Goal: Task Accomplishment & Management: Manage account settings

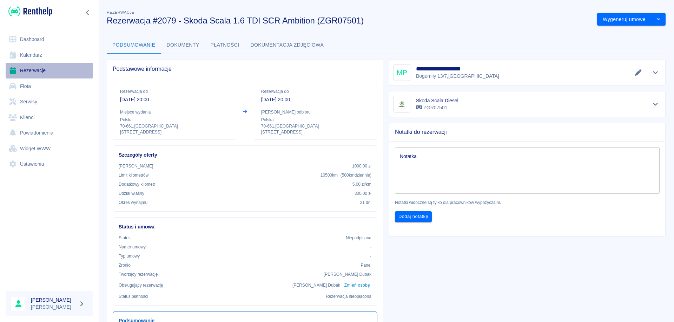
click at [33, 69] on link "Rezerwacje" at bounding box center [49, 71] width 87 height 16
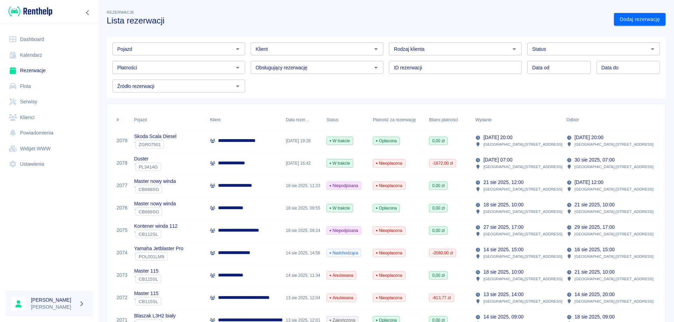
click at [30, 40] on link "Dashboard" at bounding box center [49, 40] width 87 height 16
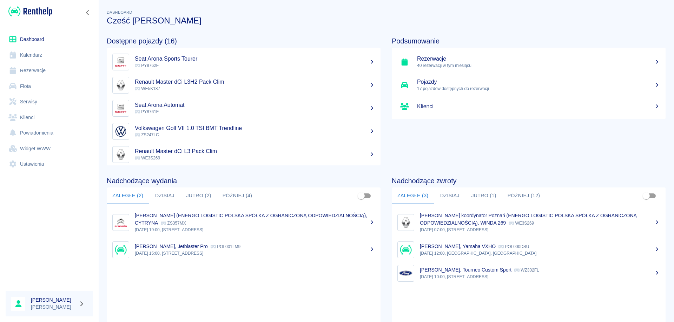
click at [193, 197] on button "Jutro (2)" at bounding box center [198, 196] width 36 height 17
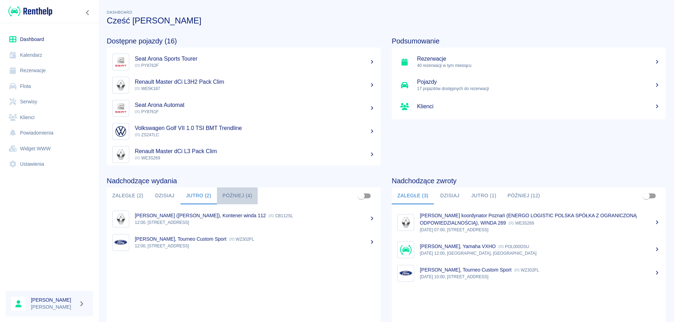
click at [235, 195] on button "Później (4)" at bounding box center [237, 196] width 41 height 17
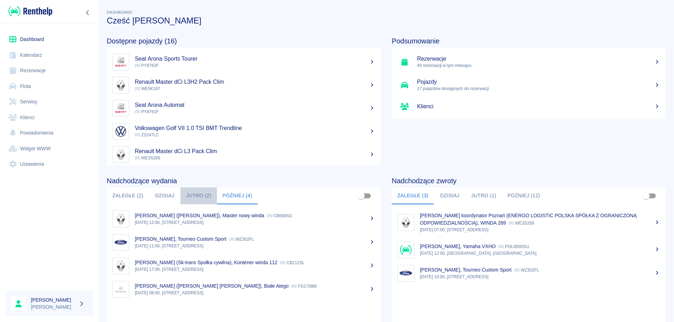
click at [191, 195] on button "Jutro (2)" at bounding box center [198, 196] width 36 height 17
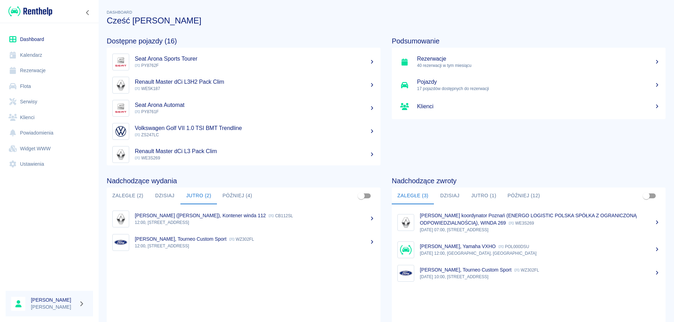
click at [235, 195] on button "Później (4)" at bounding box center [237, 196] width 41 height 17
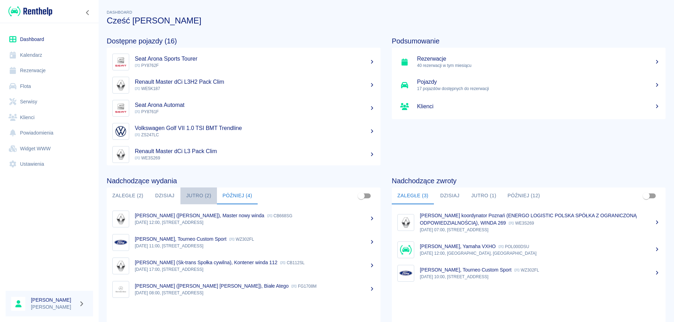
click at [194, 196] on button "Jutro (2)" at bounding box center [198, 196] width 36 height 17
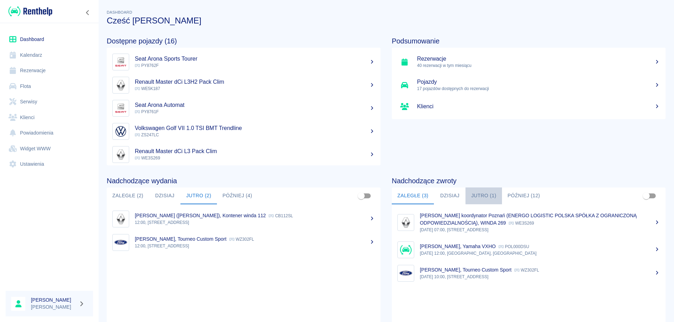
click at [482, 193] on button "Jutro (1)" at bounding box center [483, 196] width 36 height 17
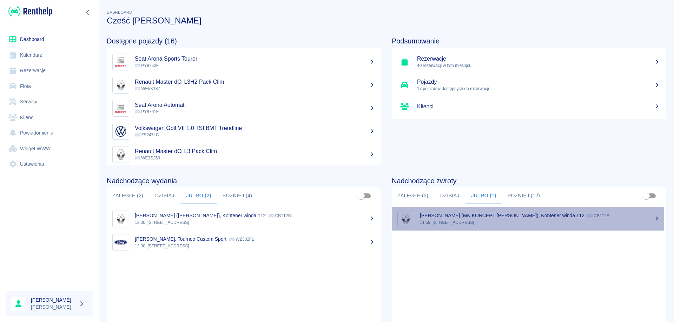
click at [454, 222] on p "11:59, [STREET_ADDRESS]" at bounding box center [540, 223] width 240 height 6
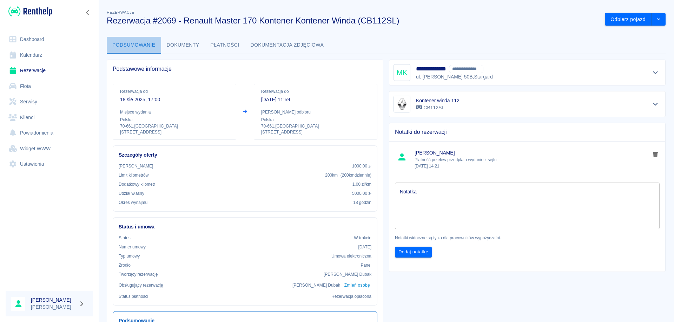
click at [129, 43] on button "Podsumowanie" at bounding box center [134, 45] width 54 height 17
click at [213, 46] on button "Płatności" at bounding box center [225, 45] width 40 height 17
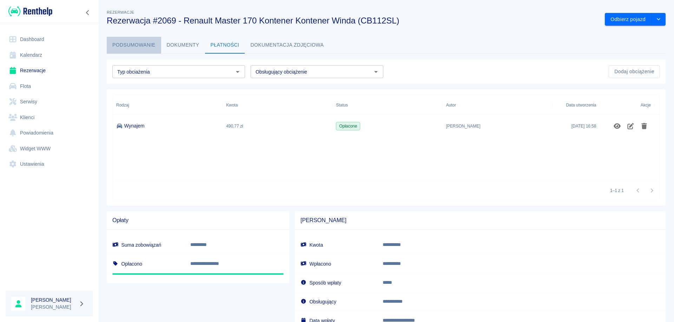
click at [137, 45] on button "Podsumowanie" at bounding box center [134, 45] width 54 height 17
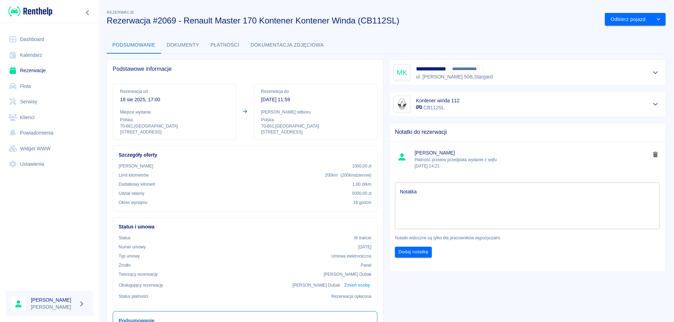
click at [26, 71] on link "Rezerwacje" at bounding box center [49, 71] width 87 height 16
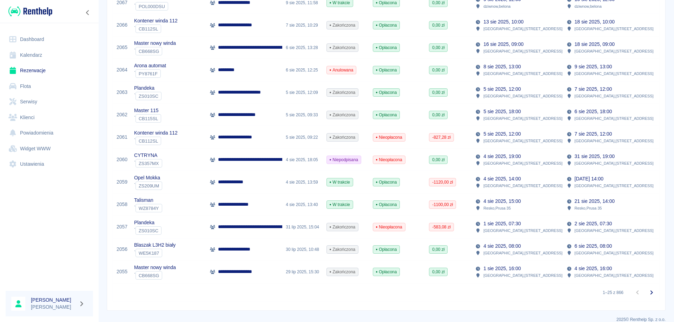
scroll to position [417, 0]
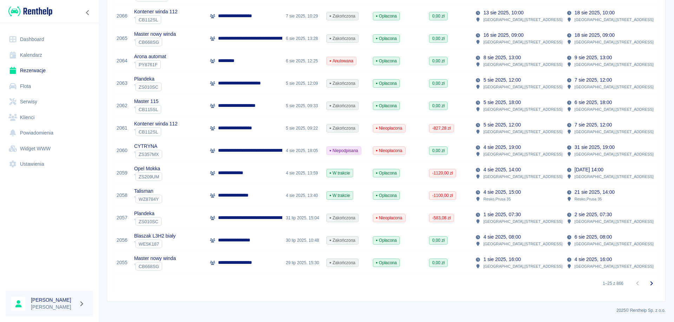
click at [263, 241] on div "**********" at bounding box center [244, 240] width 76 height 22
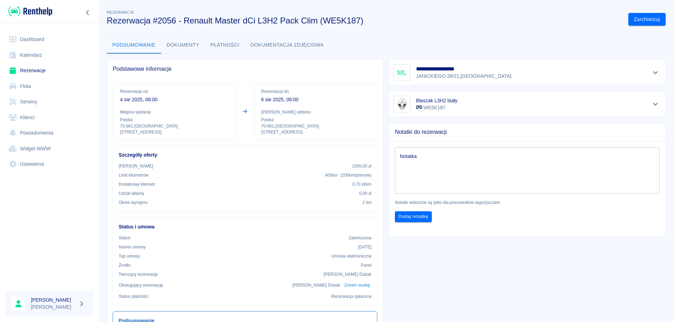
click at [235, 44] on button "Płatności" at bounding box center [225, 45] width 40 height 17
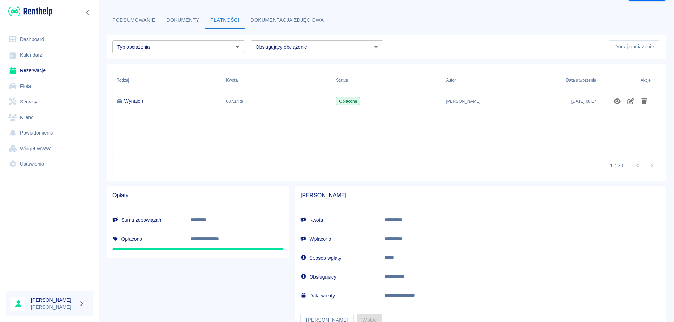
scroll to position [53, 0]
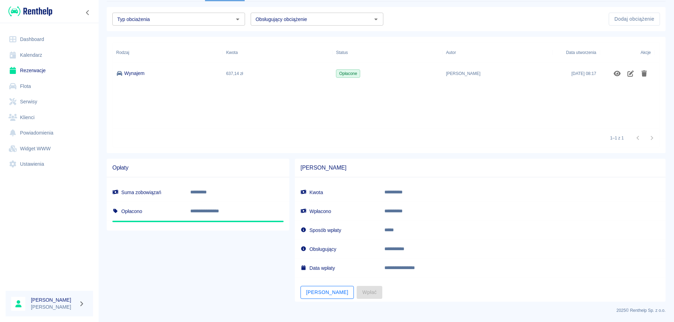
click at [306, 294] on button "[PERSON_NAME]" at bounding box center [326, 292] width 53 height 13
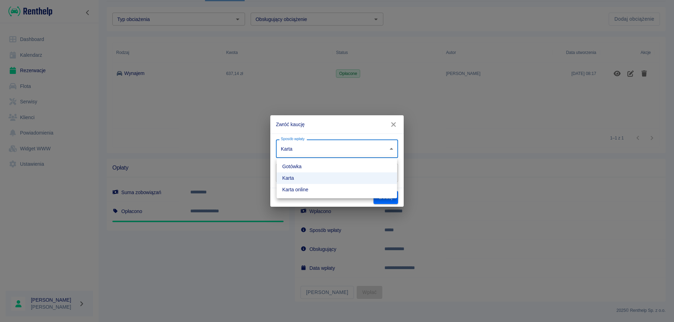
click at [346, 155] on body "**********" at bounding box center [337, 161] width 674 height 322
click at [320, 190] on li "Karta online" at bounding box center [337, 190] width 120 height 12
type input "online_card_authorization"
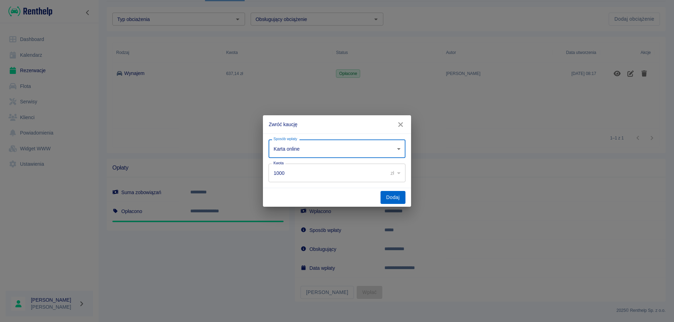
click at [394, 197] on button "Dodaj" at bounding box center [392, 197] width 25 height 13
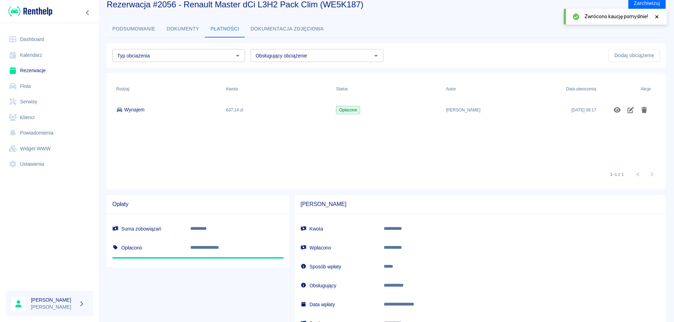
scroll to position [0, 0]
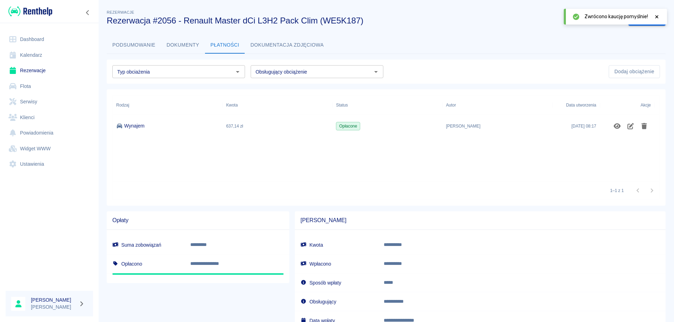
click at [125, 46] on button "Podsumowanie" at bounding box center [134, 45] width 54 height 17
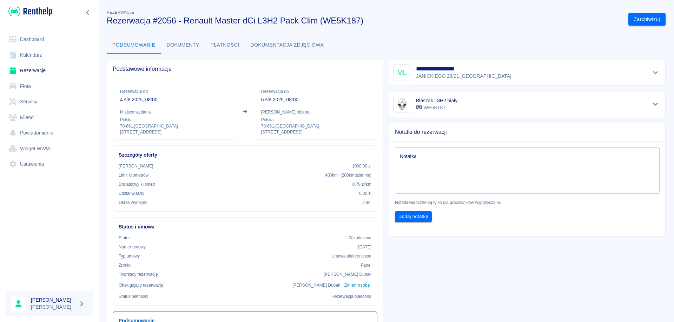
click at [35, 42] on link "Dashboard" at bounding box center [49, 40] width 87 height 16
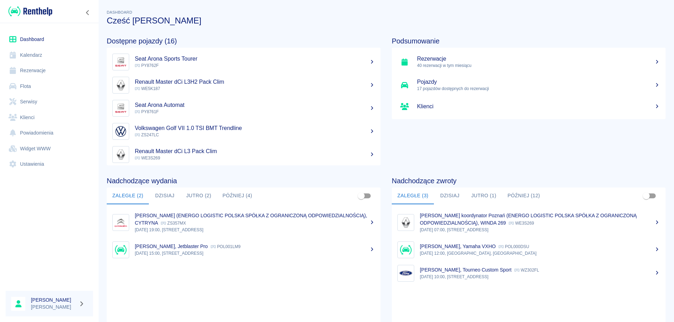
click at [32, 38] on link "Dashboard" at bounding box center [49, 40] width 87 height 16
click at [192, 196] on button "Jutro (2)" at bounding box center [198, 196] width 36 height 17
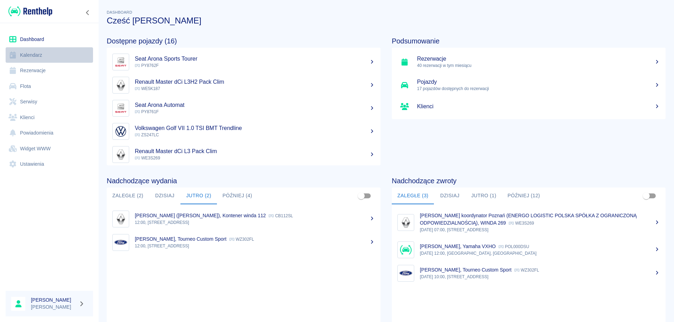
click at [28, 55] on link "Kalendarz" at bounding box center [49, 55] width 87 height 16
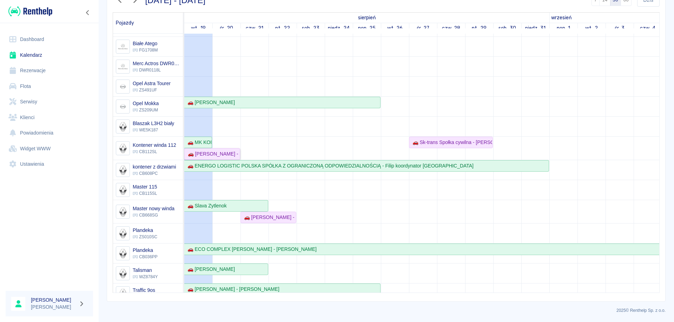
click at [208, 156] on div "🚗 [PERSON_NAME] - [PERSON_NAME]" at bounding box center [212, 154] width 54 height 7
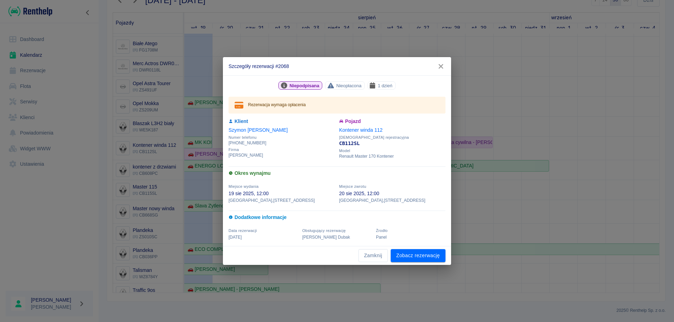
click at [442, 70] on icon "button" at bounding box center [440, 66] width 9 height 7
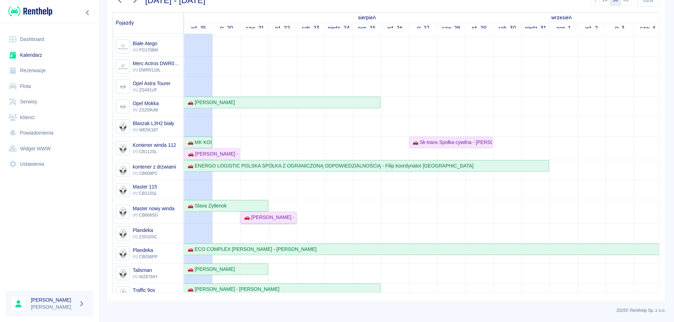
click at [278, 219] on div "🚗 [PERSON_NAME] - [PERSON_NAME]" at bounding box center [268, 217] width 54 height 7
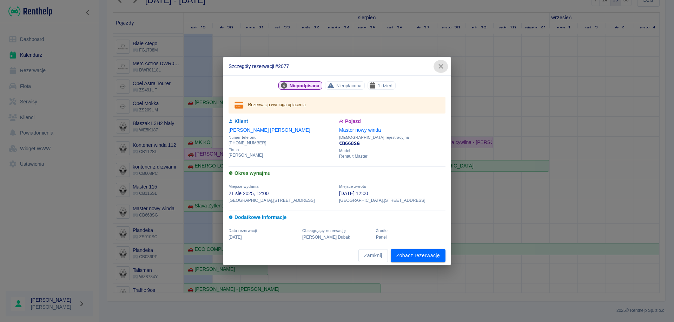
click at [441, 69] on icon "button" at bounding box center [440, 66] width 9 height 7
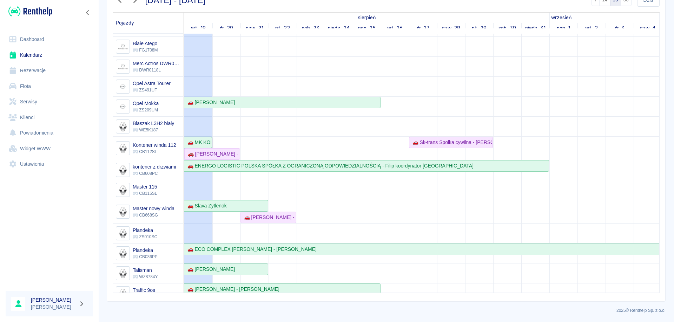
click at [197, 139] on div "🚗 MK KONCEPT [PERSON_NAME] - [PERSON_NAME]" at bounding box center [198, 142] width 27 height 7
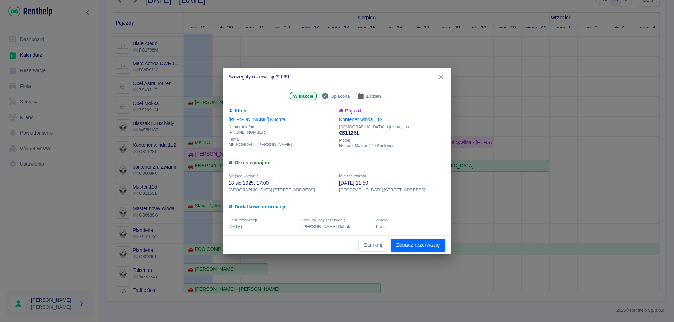
click at [444, 75] on icon "button" at bounding box center [440, 76] width 9 height 7
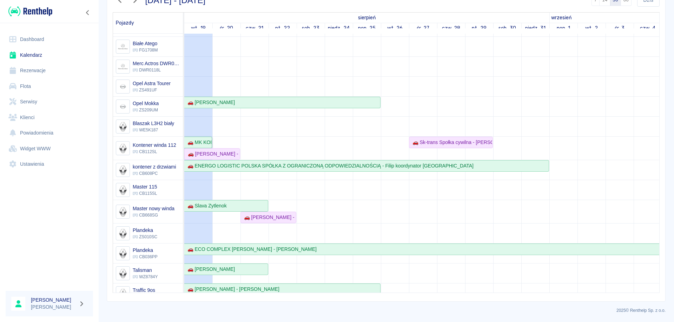
click at [202, 145] on div "🚗 MK KONCEPT [PERSON_NAME] - [PERSON_NAME]" at bounding box center [198, 142] width 27 height 7
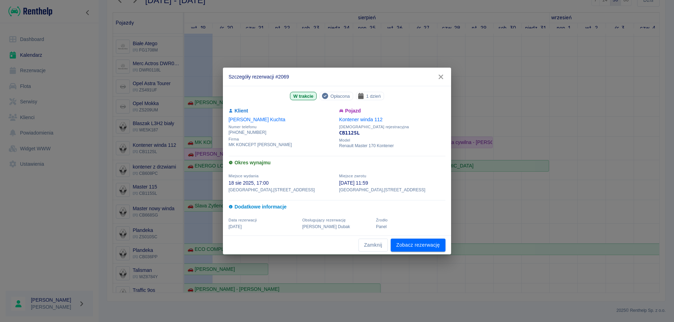
click at [444, 74] on icon "button" at bounding box center [440, 76] width 9 height 7
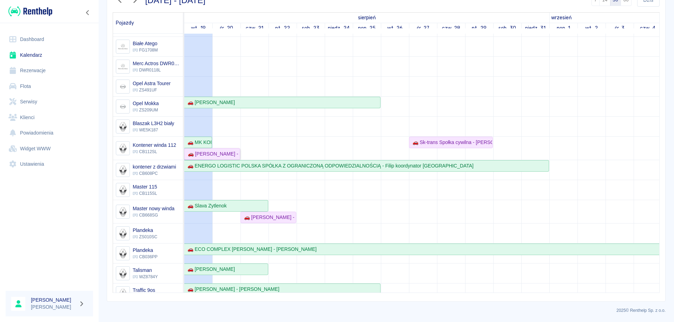
click at [219, 152] on div "🚗 [PERSON_NAME] - [PERSON_NAME]" at bounding box center [212, 154] width 54 height 7
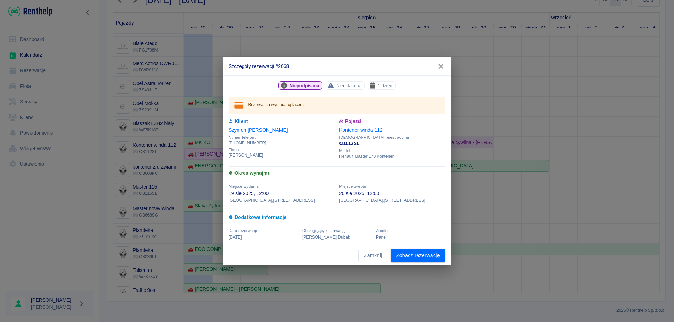
click at [444, 64] on icon "button" at bounding box center [440, 66] width 9 height 7
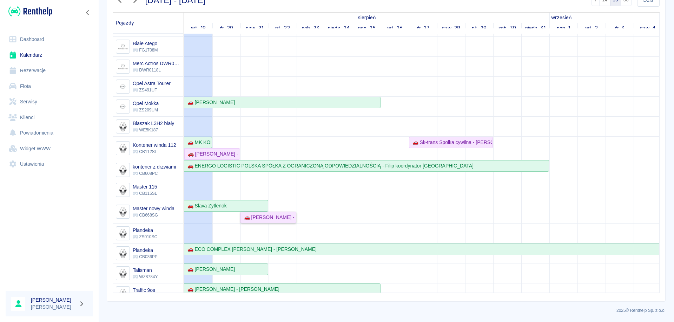
click at [248, 218] on div "🚗 [PERSON_NAME] - [PERSON_NAME]" at bounding box center [268, 217] width 54 height 7
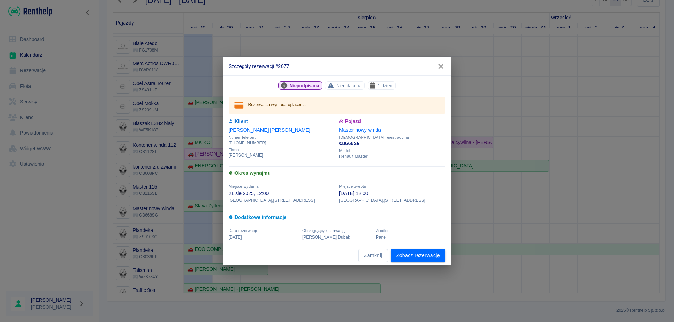
click at [442, 63] on icon "button" at bounding box center [440, 66] width 9 height 7
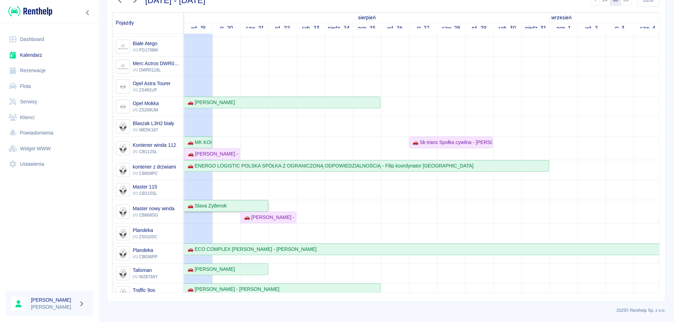
click at [221, 206] on div "🚗 Slava Zytlenok" at bounding box center [206, 205] width 42 height 7
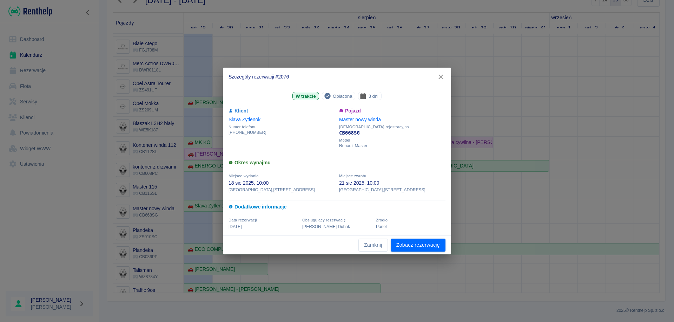
click at [485, 158] on div "Szczegóły rezerwacji #2076 W trakcie Opłacona 3 dni Klient Slava Zytlenok Numer…" at bounding box center [337, 161] width 674 height 322
click at [465, 193] on div "Szczegóły rezerwacji #2076 W trakcie Opłacona 3 dni Klient Slava Zytlenok Numer…" at bounding box center [337, 161] width 674 height 322
click at [442, 75] on icon "button" at bounding box center [440, 77] width 5 height 5
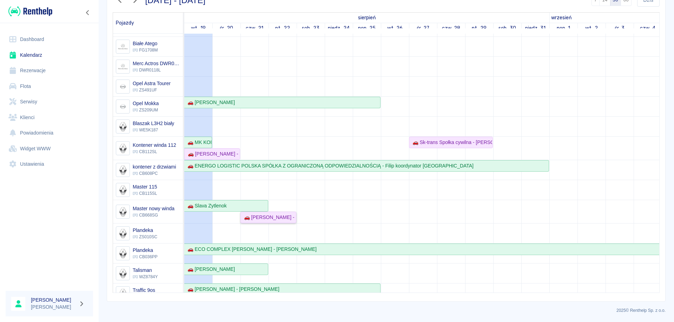
click at [267, 214] on div "🚗 [PERSON_NAME] - [PERSON_NAME]" at bounding box center [268, 217] width 54 height 7
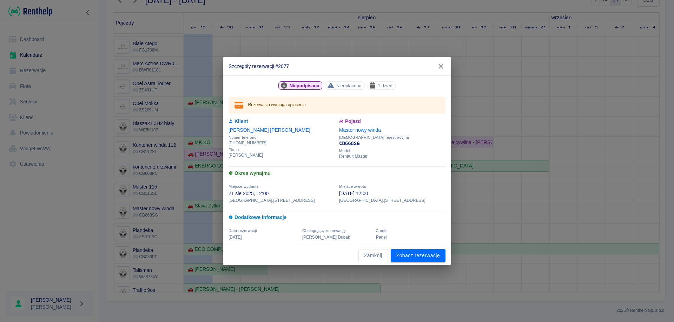
click at [444, 63] on icon "button" at bounding box center [440, 66] width 9 height 7
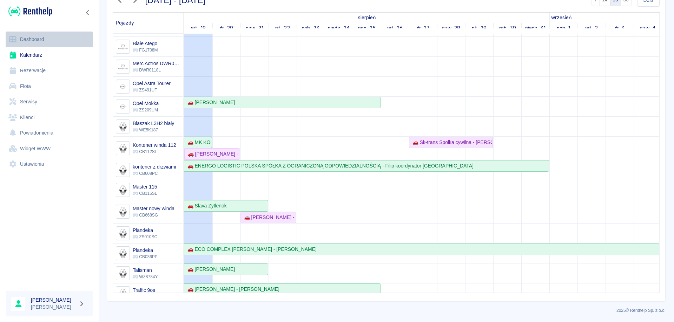
click at [34, 40] on link "Dashboard" at bounding box center [49, 40] width 87 height 16
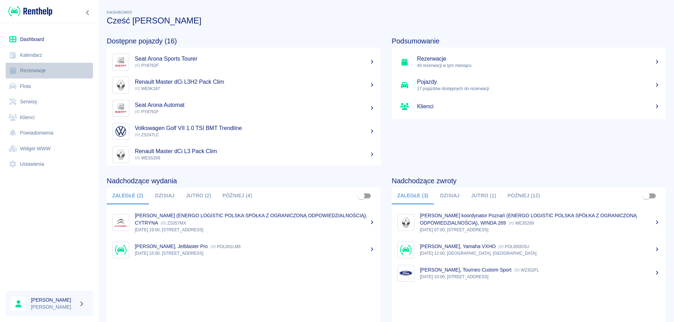
click at [32, 73] on link "Rezerwacje" at bounding box center [49, 71] width 87 height 16
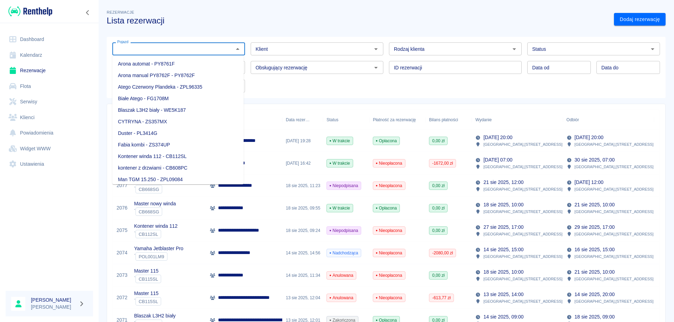
click at [165, 50] on input "Pojazd" at bounding box center [172, 49] width 117 height 9
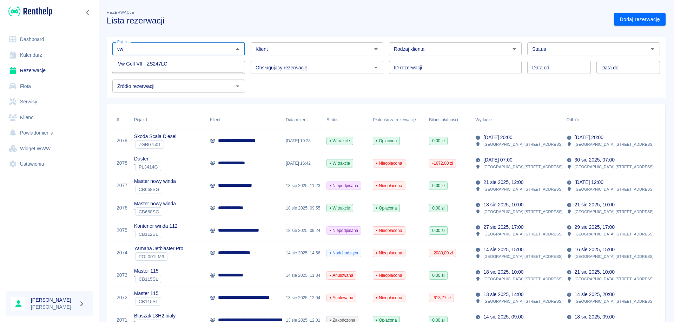
click at [157, 67] on li "Vw Golf VII - ZS247LC" at bounding box center [177, 64] width 131 height 12
type input "Vw Golf VII - ZS247LC"
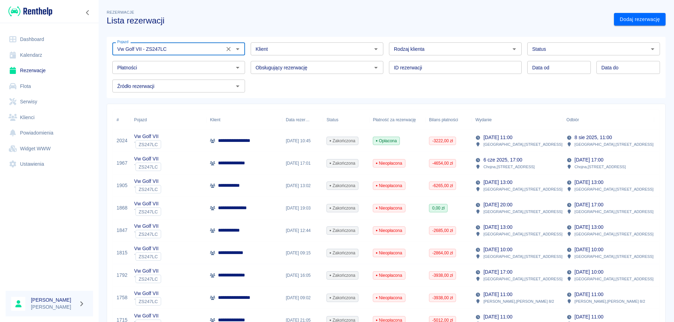
click at [220, 141] on p "**********" at bounding box center [238, 140] width 41 height 7
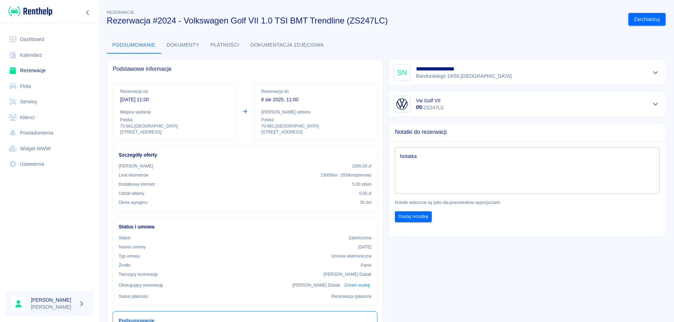
click at [186, 43] on button "Dokumenty" at bounding box center [183, 45] width 44 height 17
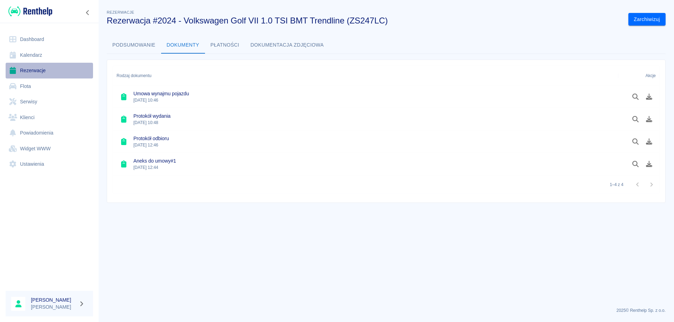
click at [44, 68] on link "Rezerwacje" at bounding box center [49, 71] width 87 height 16
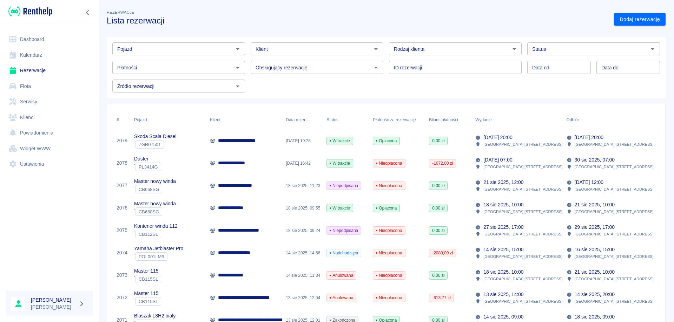
click at [142, 50] on input "Pojazd" at bounding box center [172, 49] width 117 height 9
click at [144, 66] on li "Vw Golf VII - ZS247LC" at bounding box center [177, 64] width 131 height 12
type input "Vw Golf VII - ZS247LC"
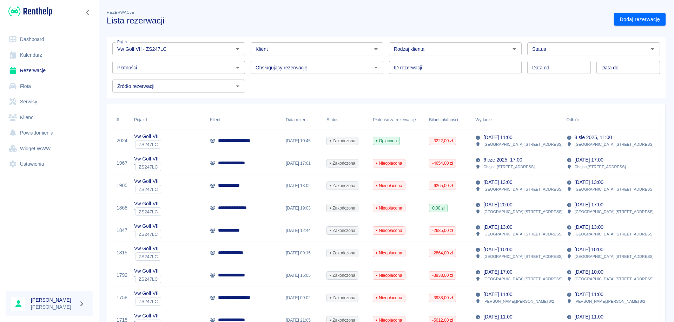
click at [248, 143] on p "**********" at bounding box center [238, 140] width 41 height 7
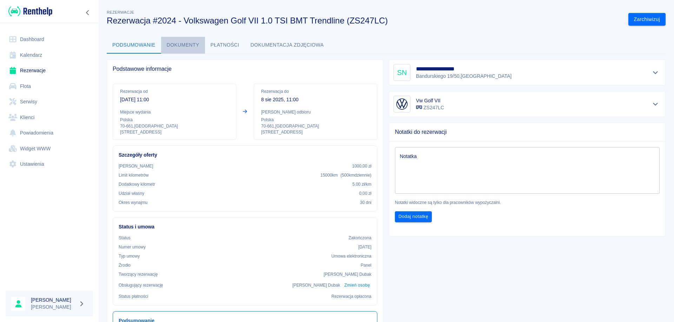
click at [186, 46] on button "Dokumenty" at bounding box center [183, 45] width 44 height 17
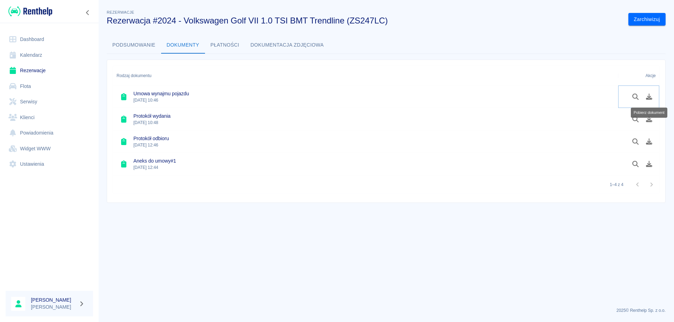
click at [648, 98] on icon "Pobierz dokument" at bounding box center [649, 97] width 8 height 6
click at [648, 120] on icon "Pobierz dokument" at bounding box center [649, 119] width 8 height 6
click at [646, 141] on icon "Pobierz dokument" at bounding box center [649, 142] width 8 height 6
click at [649, 162] on icon "Pobierz dokument" at bounding box center [649, 164] width 8 height 6
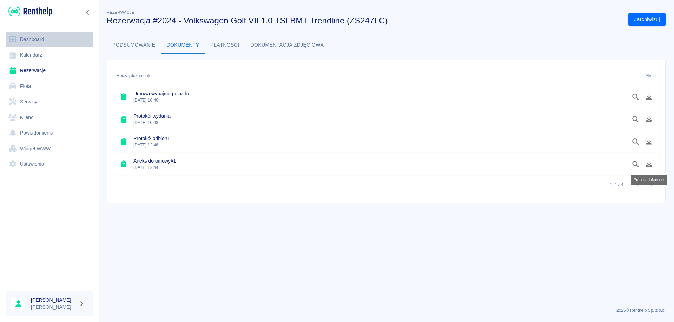
click at [37, 43] on link "Dashboard" at bounding box center [49, 40] width 87 height 16
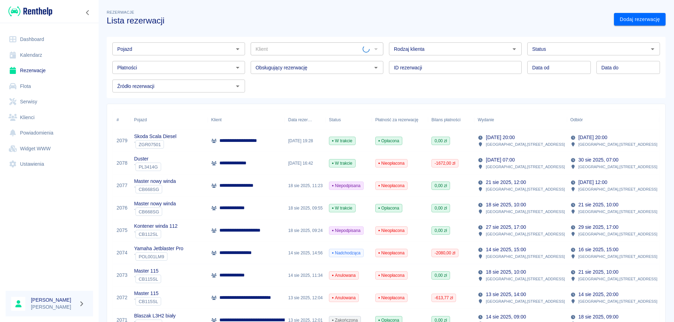
click at [161, 45] on input "Pojazd" at bounding box center [172, 49] width 117 height 9
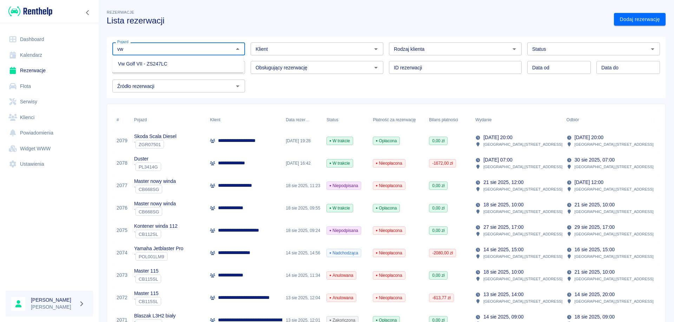
click at [167, 60] on li "Vw Golf VII - ZS247LC" at bounding box center [177, 64] width 131 height 12
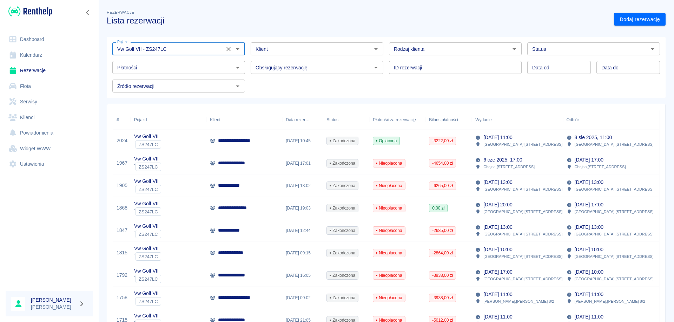
type input "Vw Golf VII - ZS247LC"
click at [255, 142] on p "**********" at bounding box center [238, 140] width 41 height 7
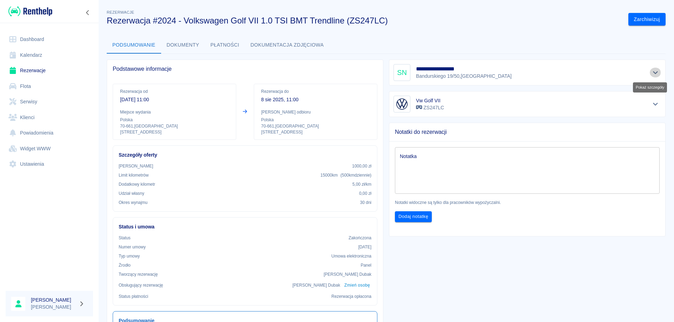
click at [651, 71] on icon "Pokaż szczegóły" at bounding box center [655, 72] width 8 height 6
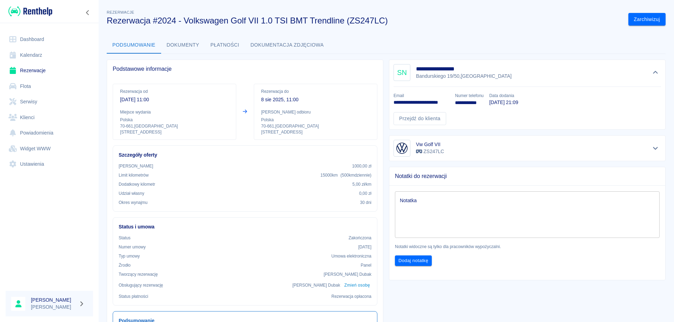
click at [423, 102] on p "**********" at bounding box center [421, 102] width 56 height 7
copy p "**********"
